Goal: Check status: Check status

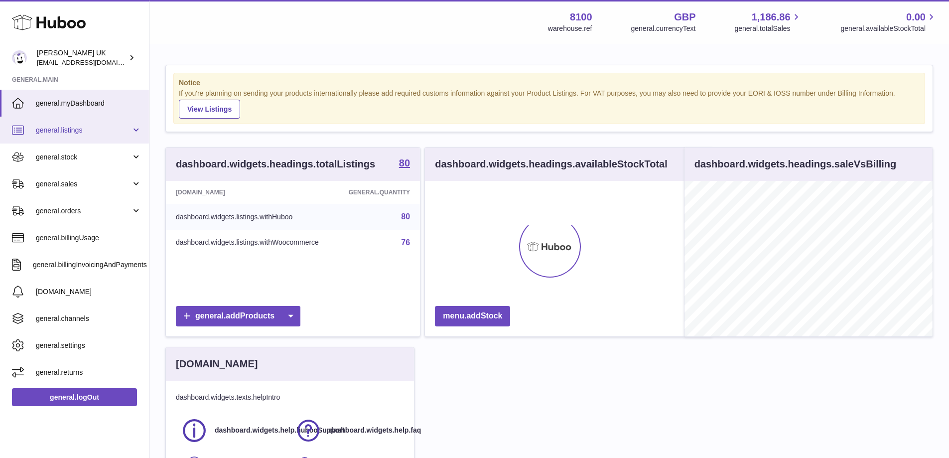
scroll to position [155, 248]
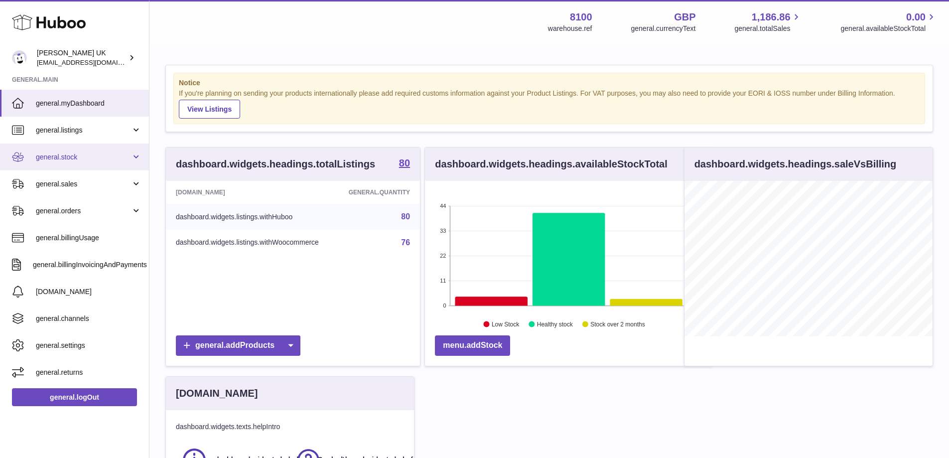
click at [126, 163] on link "general.stock" at bounding box center [74, 156] width 149 height 27
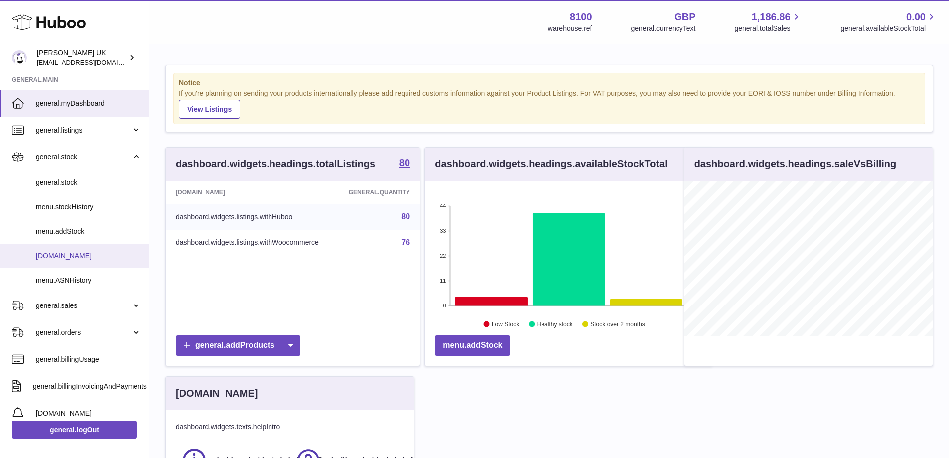
click at [109, 257] on span "menu.delivery" at bounding box center [89, 255] width 106 height 9
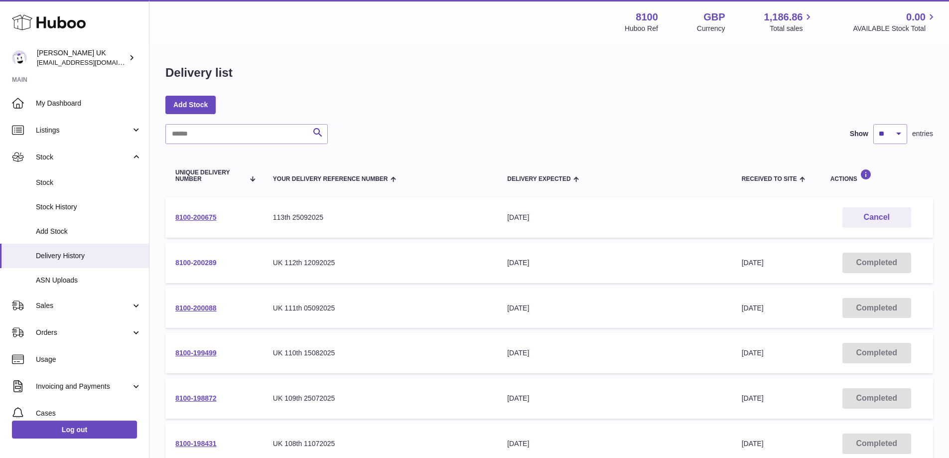
click at [201, 262] on link "8100-200289" at bounding box center [195, 262] width 41 height 8
click at [201, 211] on td "8100-200675" at bounding box center [214, 217] width 98 height 40
click at [205, 227] on td "8100-200675" at bounding box center [214, 217] width 98 height 40
click at [205, 214] on link "8100-200675" at bounding box center [195, 217] width 41 height 8
click at [196, 261] on link "8100-200289" at bounding box center [195, 262] width 41 height 8
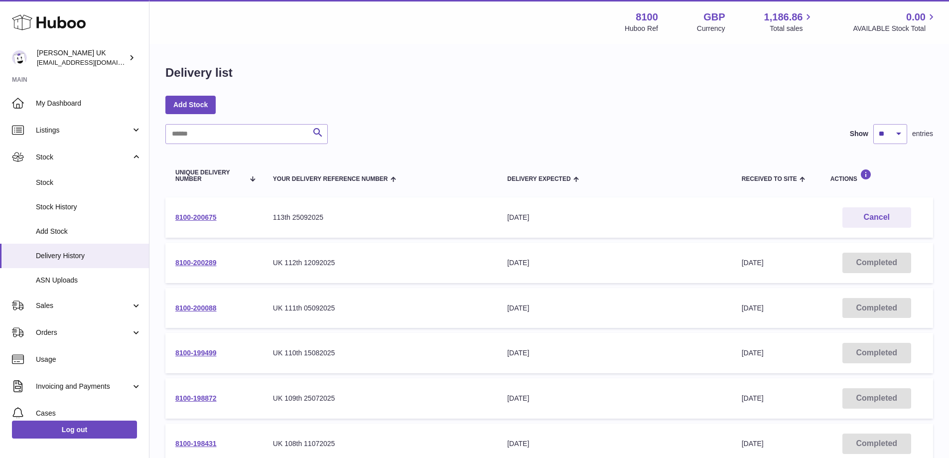
click at [201, 256] on td "8100-200289" at bounding box center [214, 262] width 98 height 40
click at [201, 259] on link "8100-200289" at bounding box center [195, 262] width 41 height 8
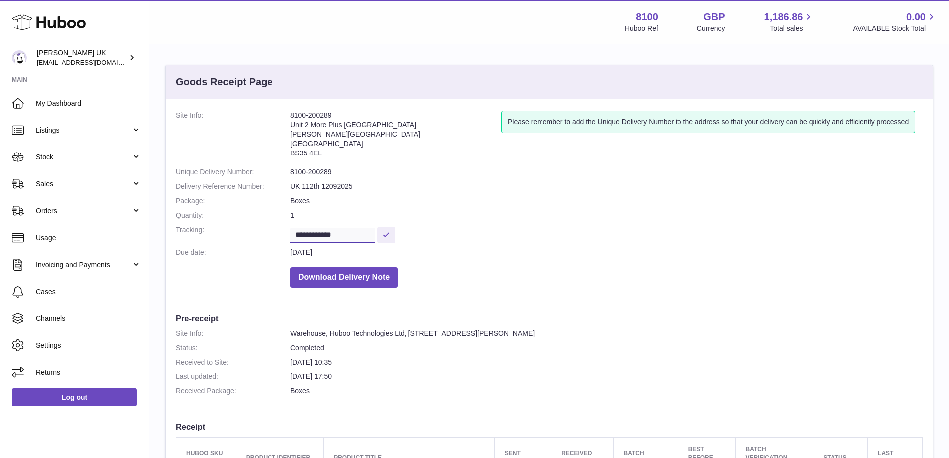
click at [375, 228] on input "**********" at bounding box center [332, 235] width 85 height 15
click at [106, 183] on span "Sales" at bounding box center [83, 183] width 95 height 9
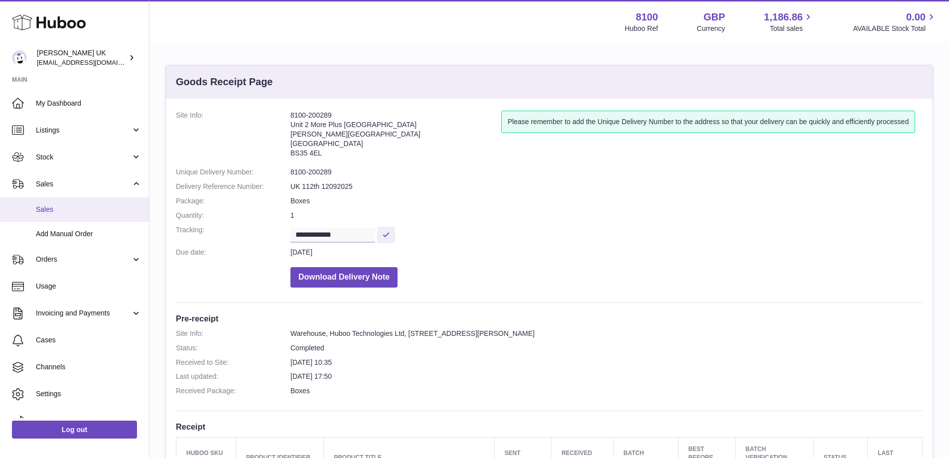
click at [82, 210] on span "Sales" at bounding box center [89, 209] width 106 height 9
click at [83, 207] on span "Sales" at bounding box center [89, 209] width 106 height 9
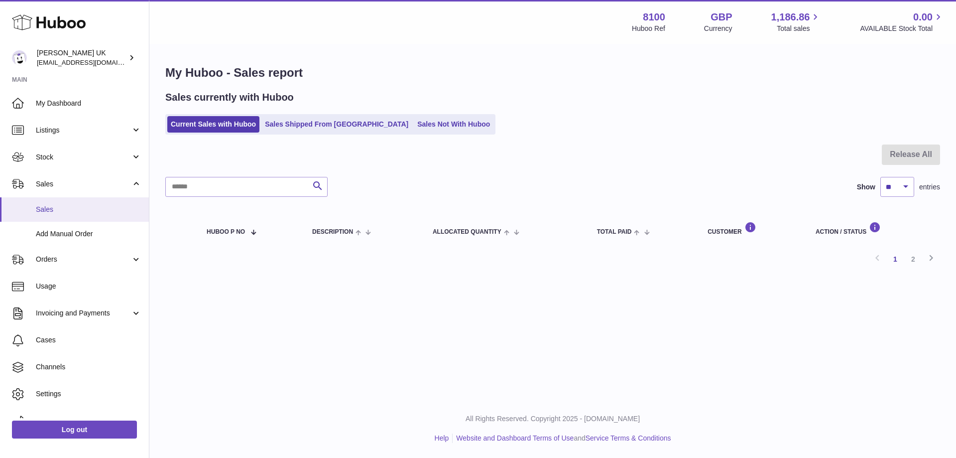
click at [60, 208] on span "Sales" at bounding box center [89, 209] width 106 height 9
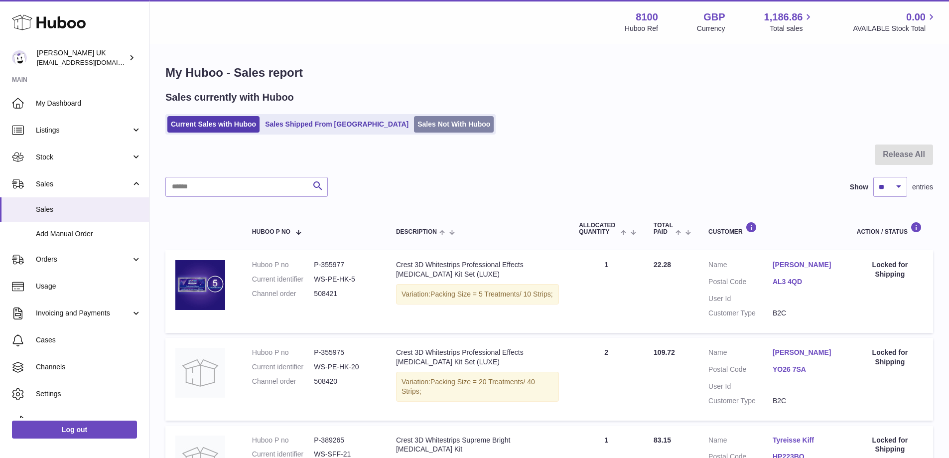
click at [423, 125] on link "Sales Not With Huboo" at bounding box center [454, 124] width 80 height 16
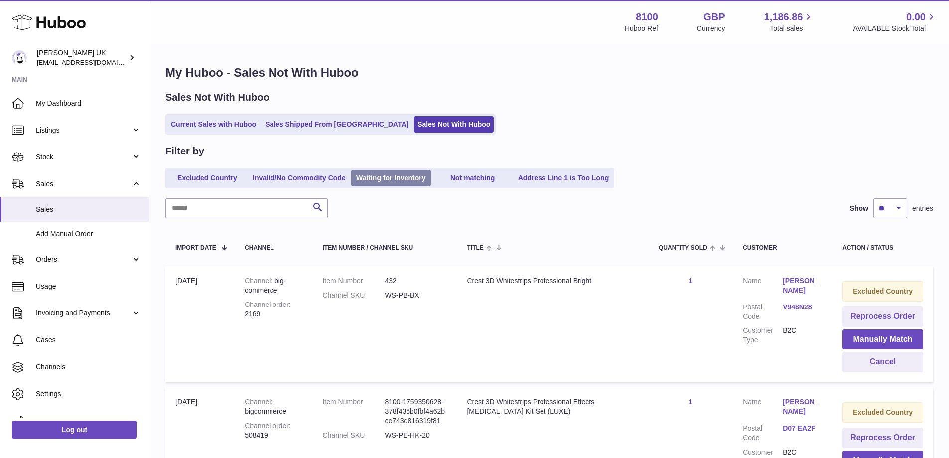
click at [397, 178] on link "Waiting for Inventory" at bounding box center [391, 178] width 80 height 16
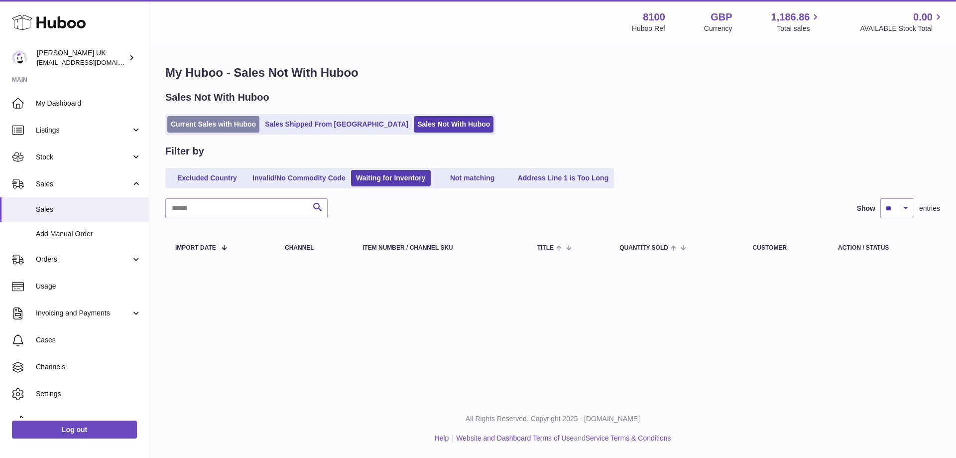
click at [220, 125] on link "Current Sales with Huboo" at bounding box center [213, 124] width 92 height 16
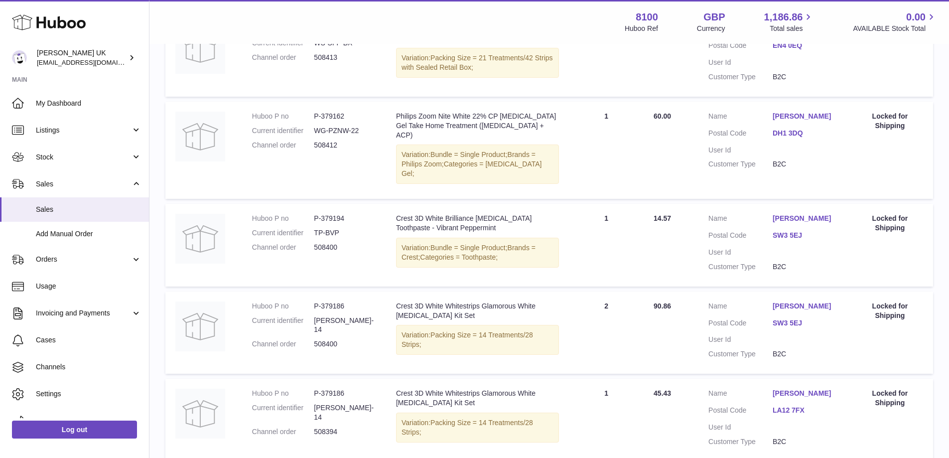
scroll to position [776, 0]
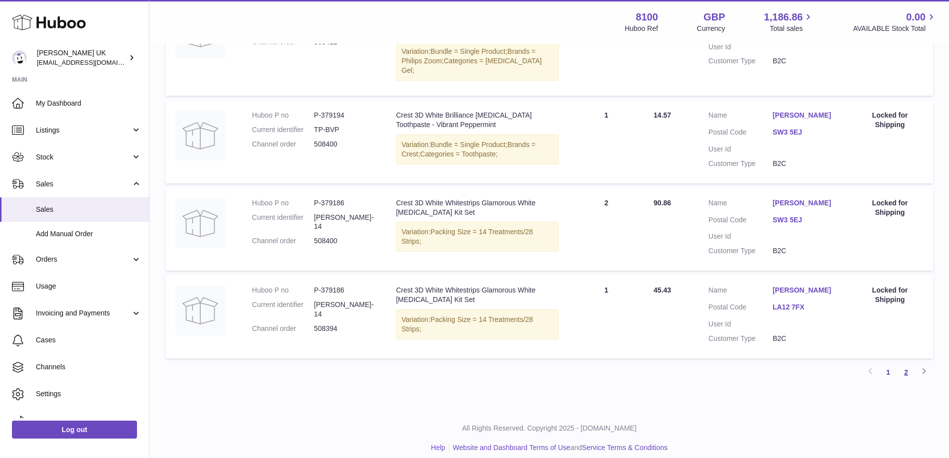
click at [906, 363] on link "2" at bounding box center [906, 372] width 18 height 18
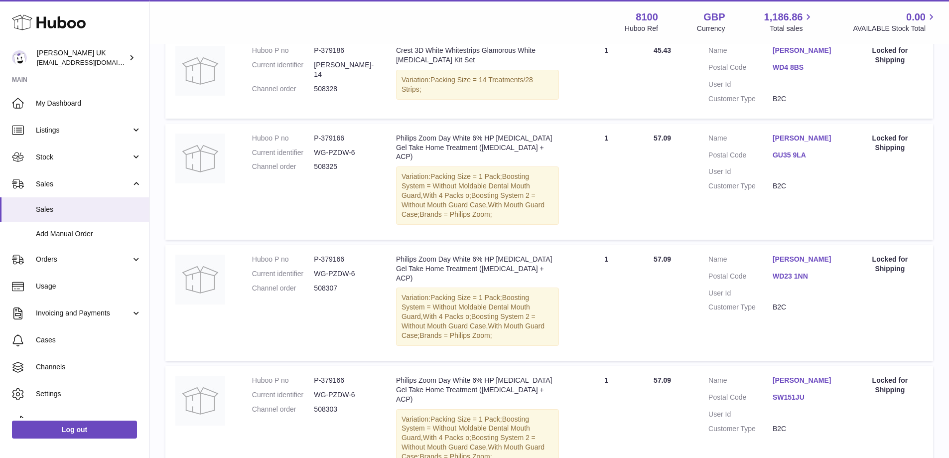
scroll to position [747, 0]
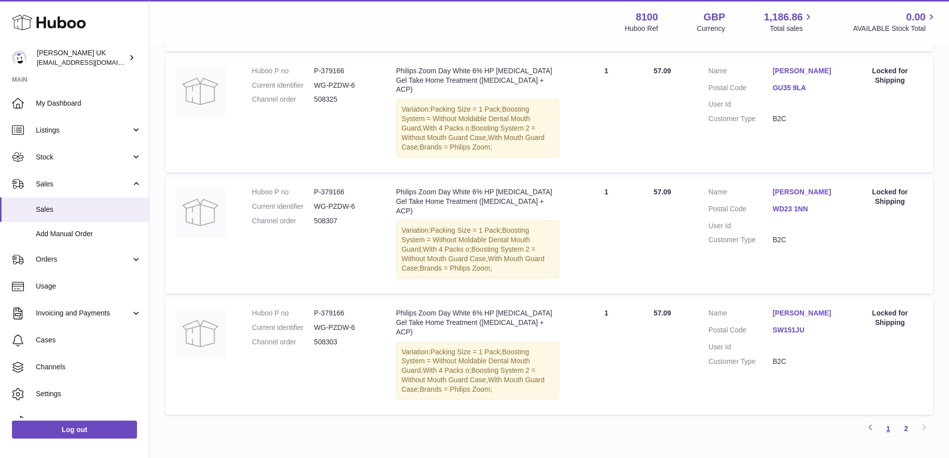
click at [890, 419] on link "1" at bounding box center [888, 428] width 18 height 18
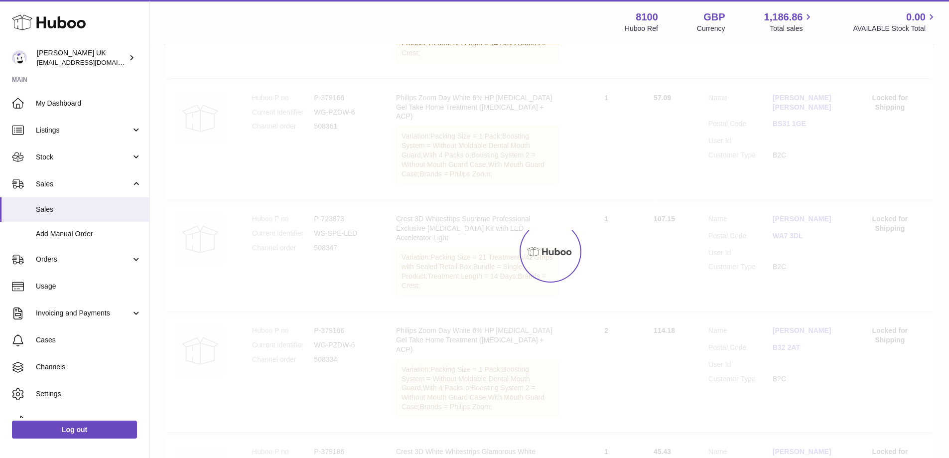
scroll to position [45, 0]
